Goal: Task Accomplishment & Management: Use online tool/utility

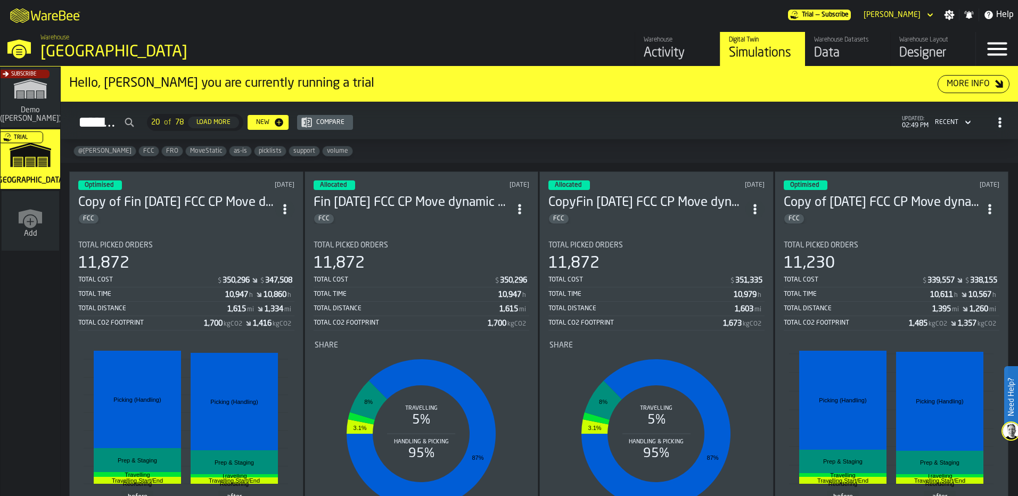
click at [253, 219] on div "FCC" at bounding box center [176, 219] width 197 height 11
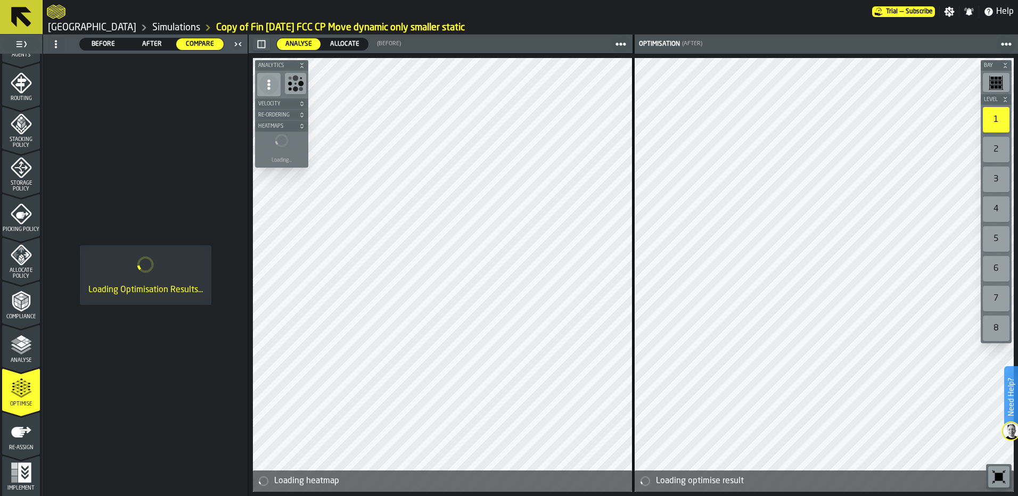
scroll to position [344, 0]
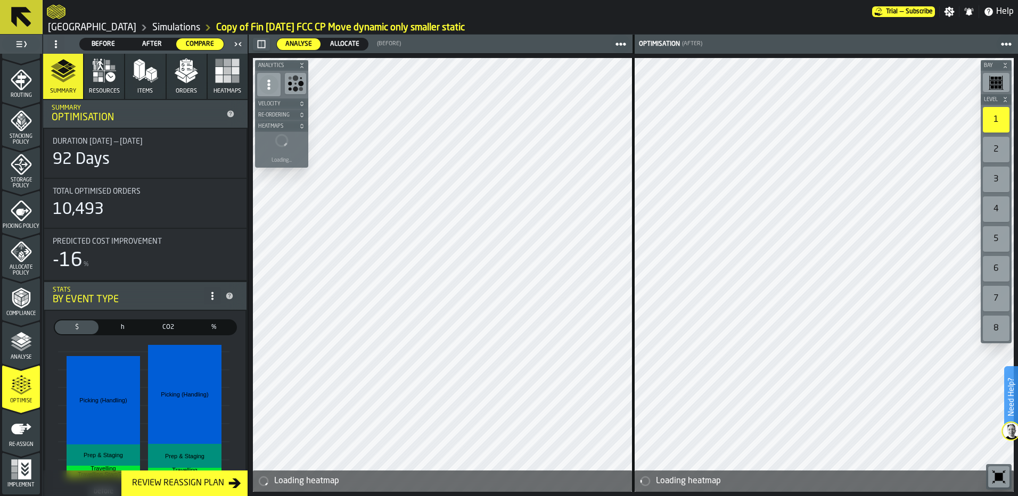
click at [18, 437] on icon "menu Re-assign" at bounding box center [21, 429] width 21 height 21
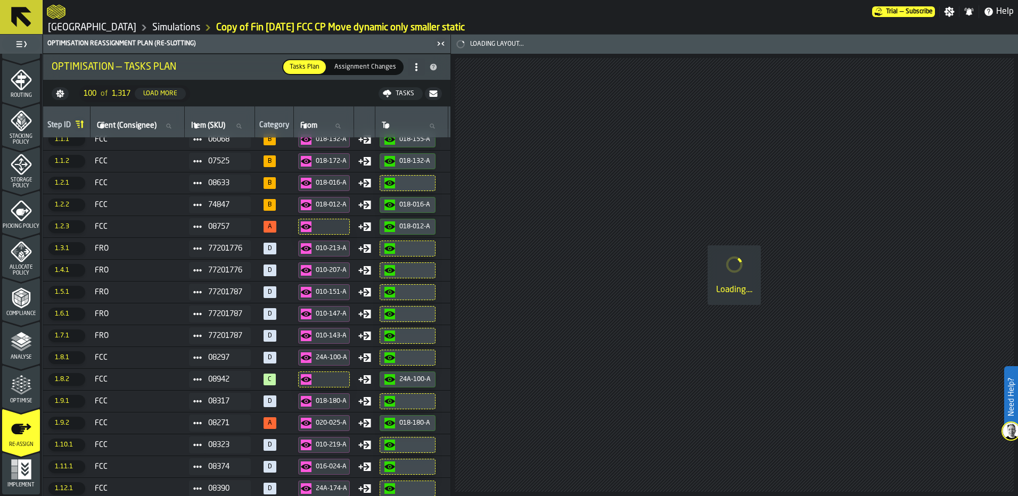
scroll to position [0, 0]
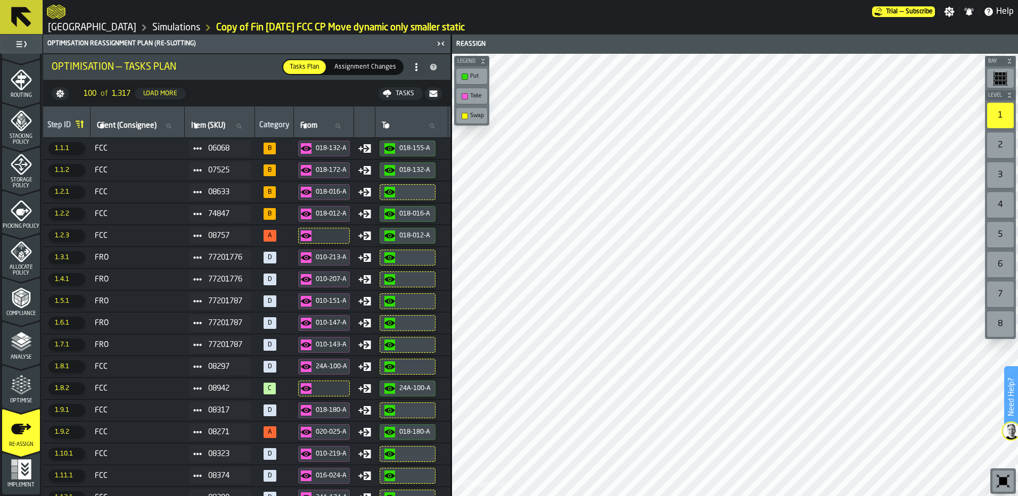
click at [417, 69] on circle at bounding box center [416, 70] width 2 height 2
click at [265, 90] on nav "100 of 1,317 Load More Tasks" at bounding box center [246, 94] width 407 height 26
click at [378, 93] on nav "100 of 1,317 Load More Tasks" at bounding box center [246, 94] width 407 height 26
click at [388, 95] on polygon "button-Tasks" at bounding box center [387, 96] width 2 height 3
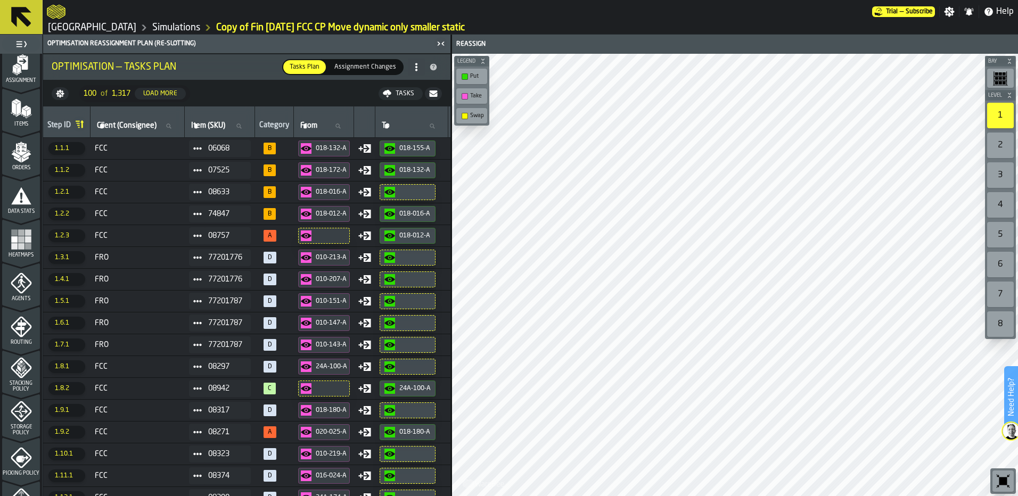
scroll to position [78, 0]
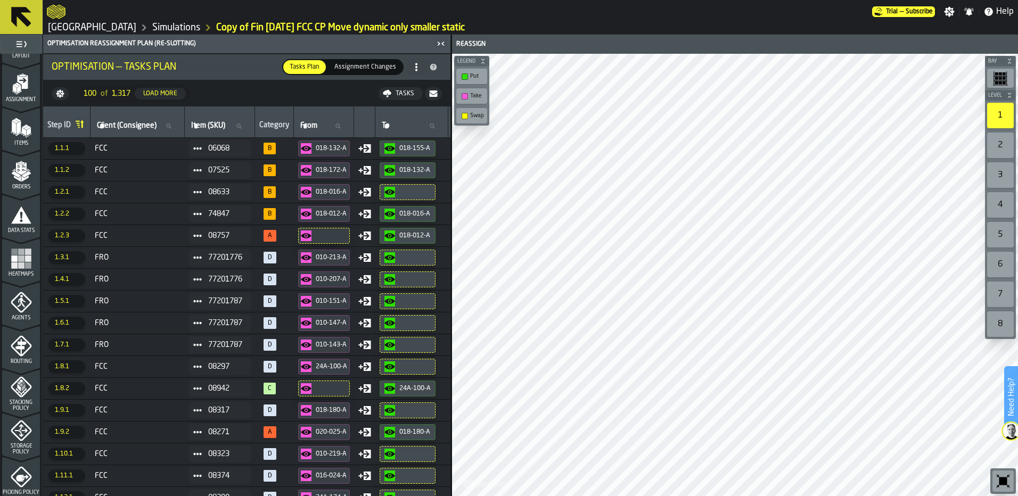
click at [21, 178] on polygon "menu Orders" at bounding box center [24, 179] width 7 height 6
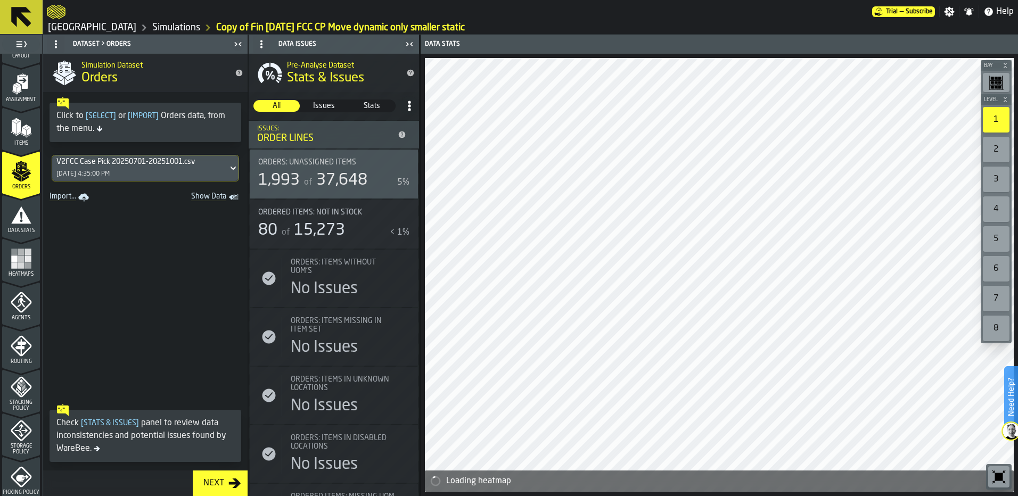
click at [0, 0] on icon "Show Data" at bounding box center [0, 0] width 0 height 0
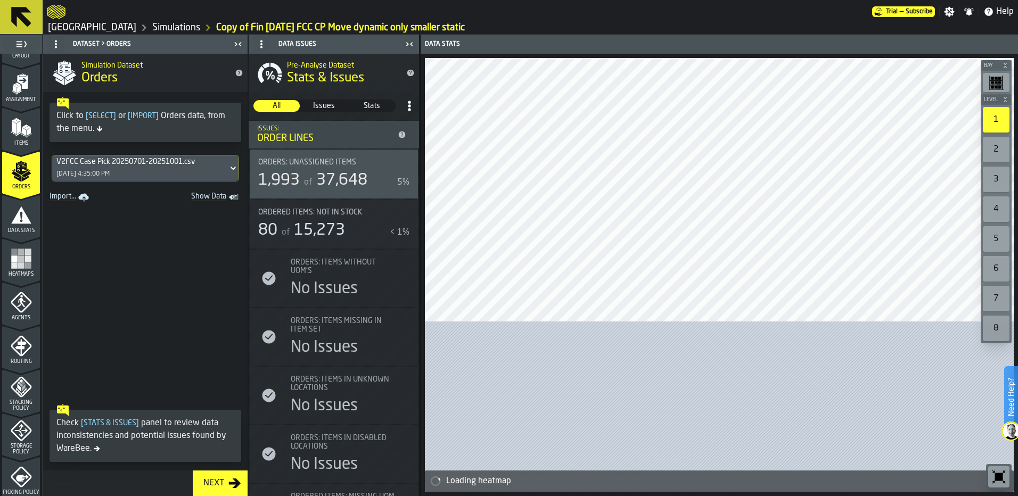
click at [231, 170] on icon at bounding box center [233, 169] width 5 height 4
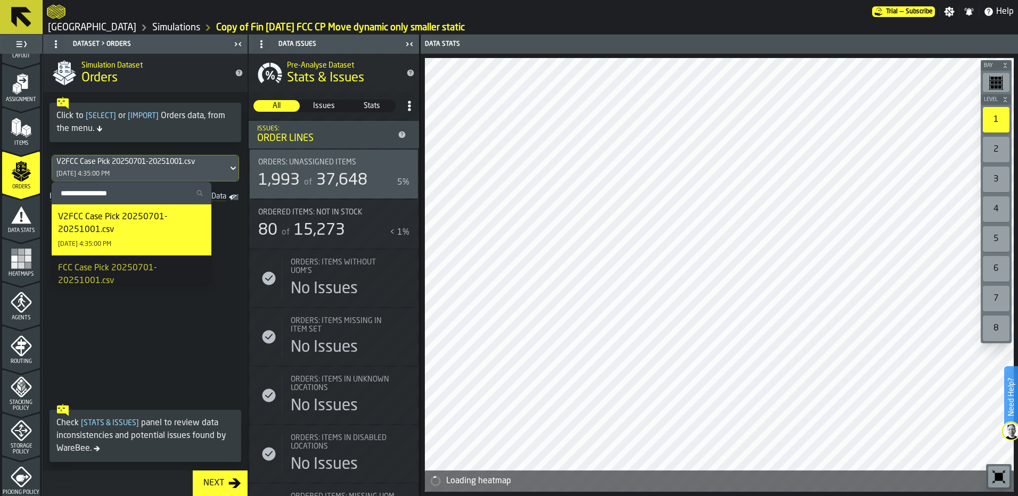
click at [232, 215] on span at bounding box center [145, 302] width 204 height 194
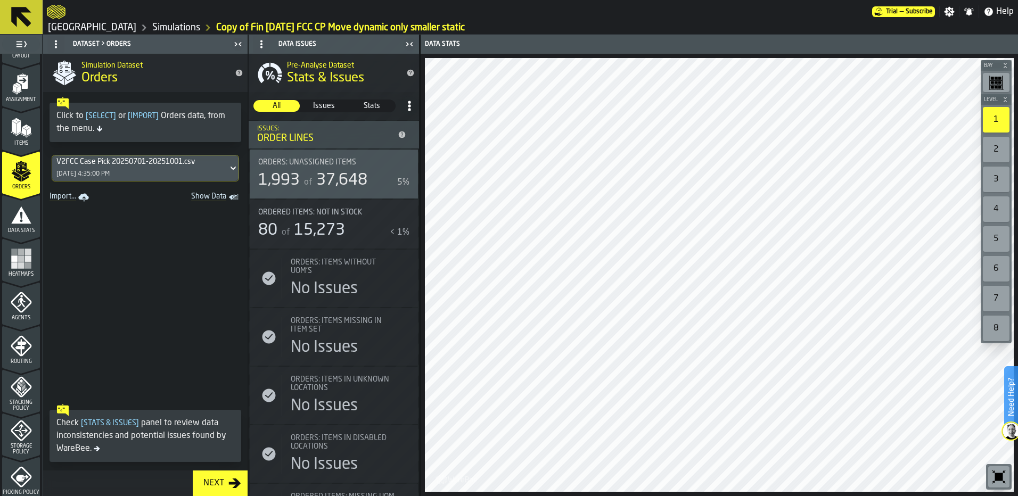
click at [67, 202] on link "Import..." at bounding box center [70, 197] width 50 height 15
click at [224, 198] on span "Show Data" at bounding box center [190, 197] width 72 height 11
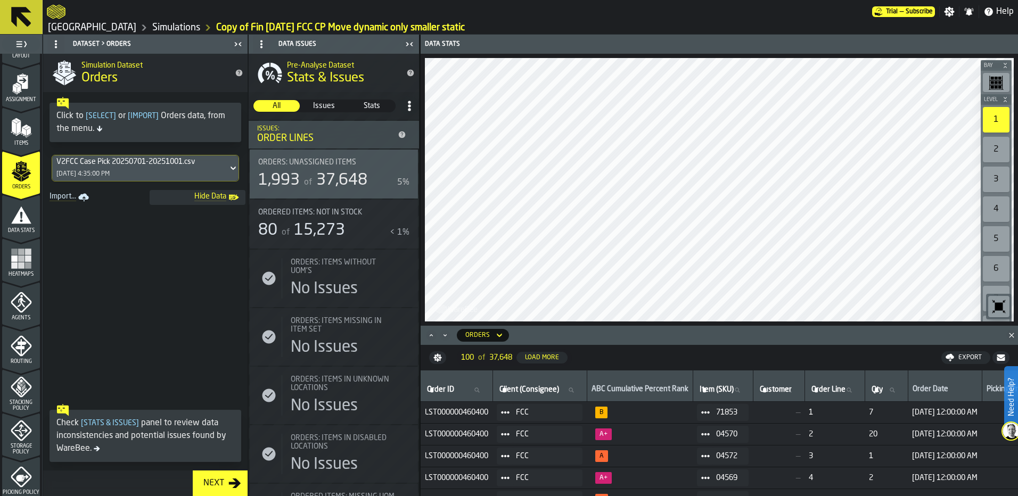
click at [959, 358] on div "Export" at bounding box center [970, 357] width 32 height 7
